Goal: Navigation & Orientation: Go to known website

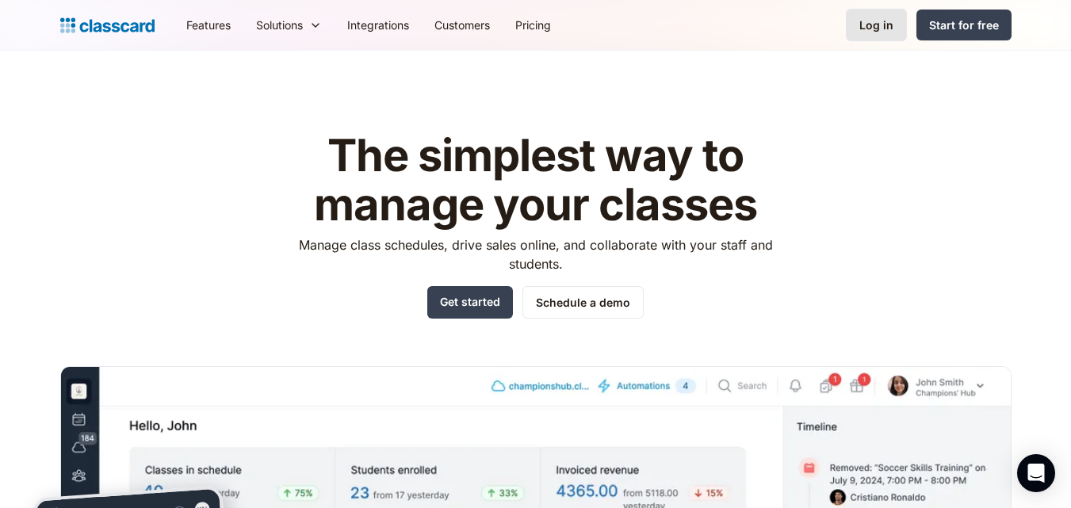
click at [873, 36] on link "Log in" at bounding box center [876, 25] width 61 height 33
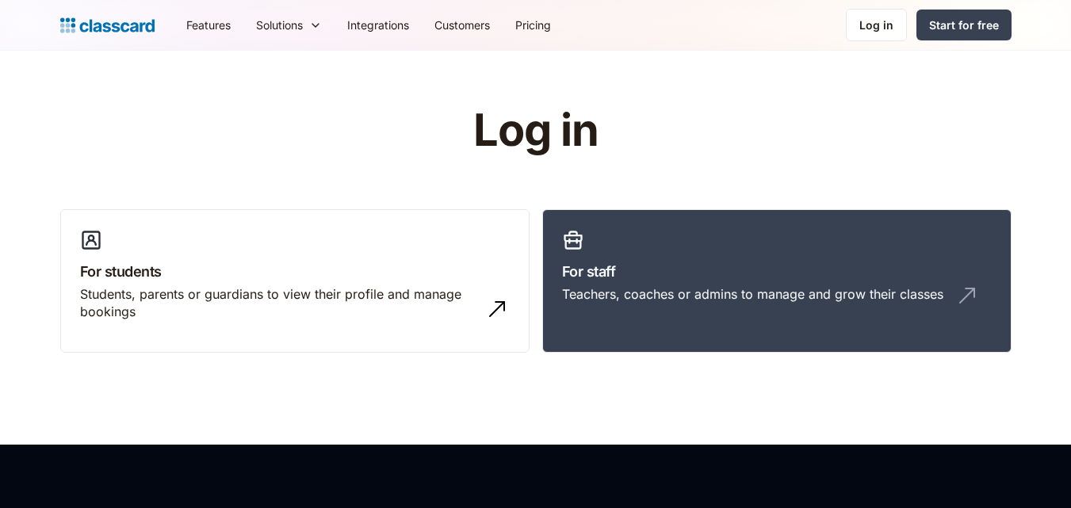
click at [744, 258] on link "For staff Teachers, coaches or admins to manage and grow their classes" at bounding box center [776, 281] width 469 height 144
